Goal: Complete application form

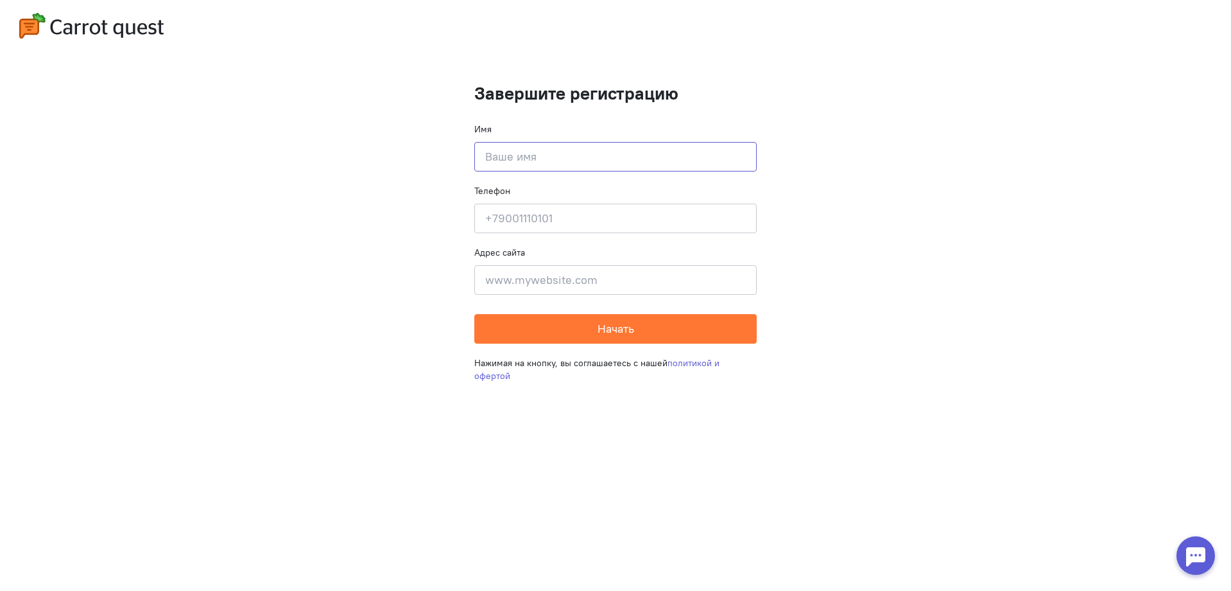
click at [612, 165] on input at bounding box center [615, 157] width 282 height 30
click at [871, 191] on cq-completion-registration "Завершите регистрацию Имя Введите своё имя Телефон Введите свой телефон Адрес с…" at bounding box center [615, 295] width 1231 height 591
click at [1175, 39] on cq-completion-registration-header at bounding box center [615, 25] width 1231 height 51
click at [42, 17] on img at bounding box center [91, 26] width 144 height 26
